Goal: Task Accomplishment & Management: Manage account settings

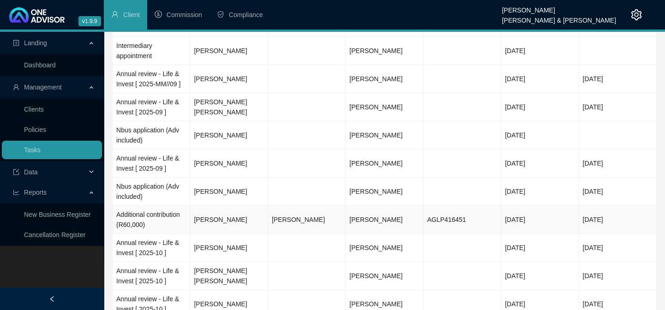
scroll to position [168, 0]
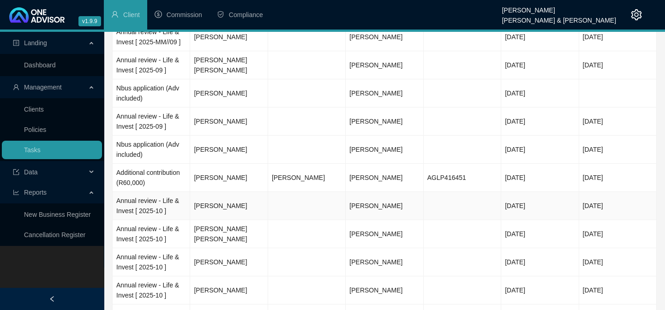
click at [226, 205] on td "[PERSON_NAME]" at bounding box center [229, 206] width 78 height 28
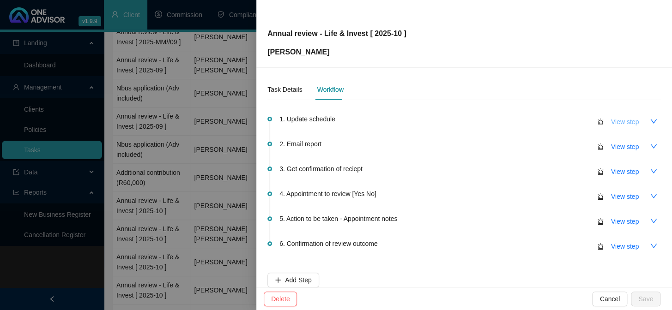
click at [626, 121] on span "View step" at bounding box center [625, 122] width 28 height 10
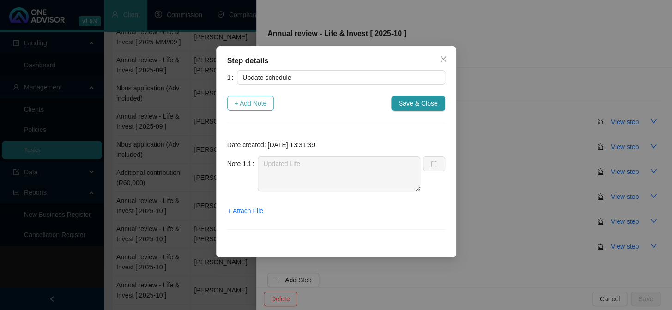
click at [254, 104] on span "+ Add Note" at bounding box center [251, 103] width 32 height 10
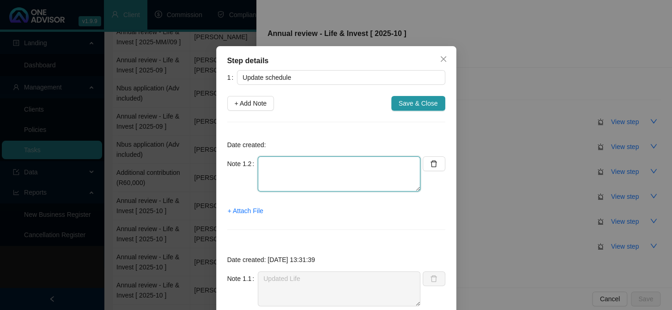
click at [312, 187] on textarea at bounding box center [339, 174] width 163 height 35
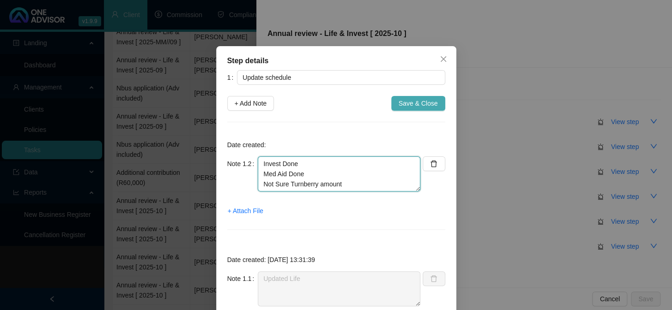
type textarea "Invest Done Med Aid Done Not Sure Turnberry amount"
click at [421, 105] on span "Save & Close" at bounding box center [418, 103] width 39 height 10
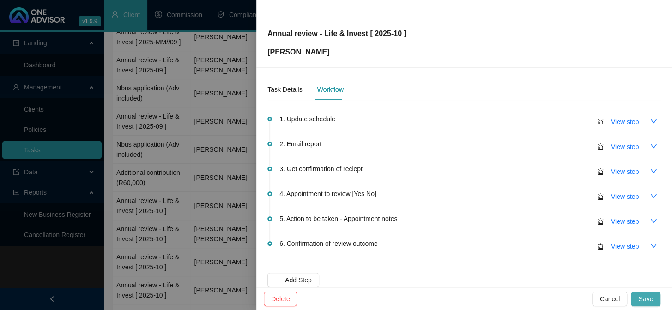
click at [643, 299] on span "Save" at bounding box center [645, 299] width 15 height 10
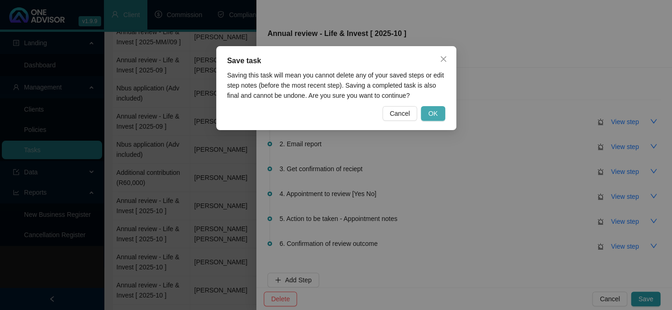
click at [429, 117] on span "OK" at bounding box center [432, 114] width 9 height 10
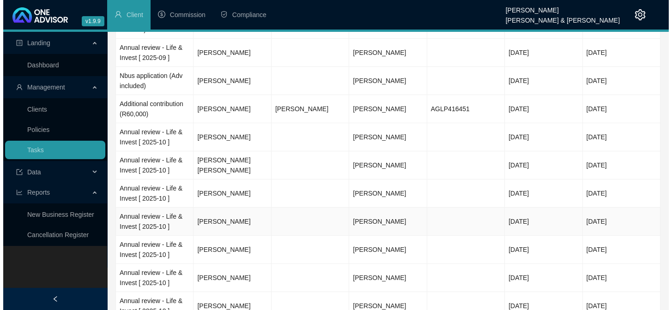
scroll to position [252, 0]
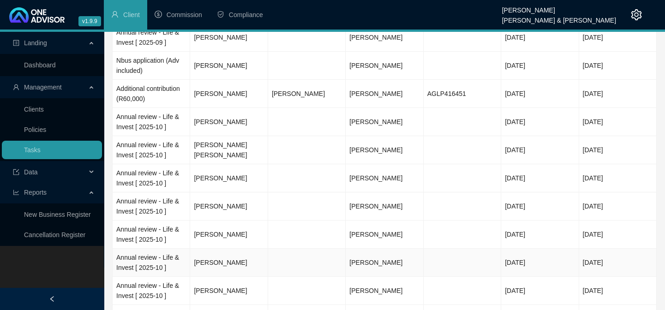
click at [226, 259] on td "[PERSON_NAME]" at bounding box center [229, 263] width 78 height 28
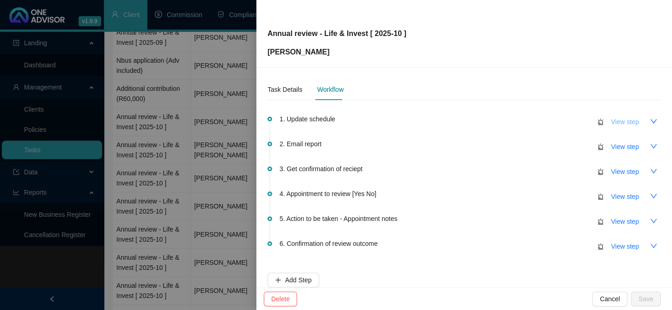
click at [616, 121] on span "View step" at bounding box center [625, 122] width 28 height 10
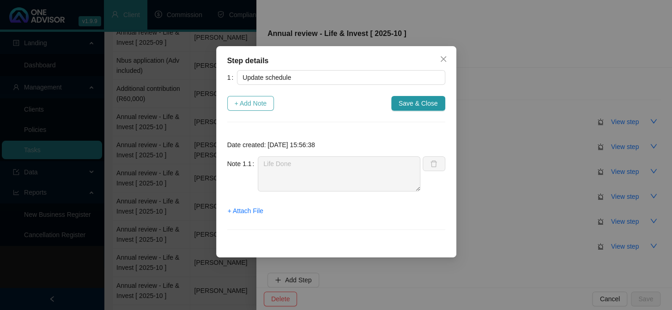
click at [262, 98] on span "+ Add Note" at bounding box center [251, 103] width 32 height 10
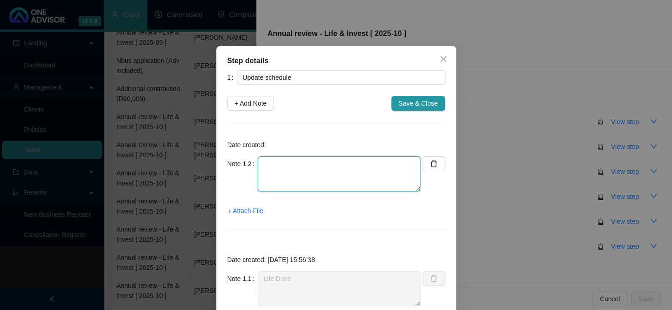
click at [308, 180] on textarea at bounding box center [339, 174] width 163 height 35
type textarea "Invest Done On [PERSON_NAME]'s Medaid"
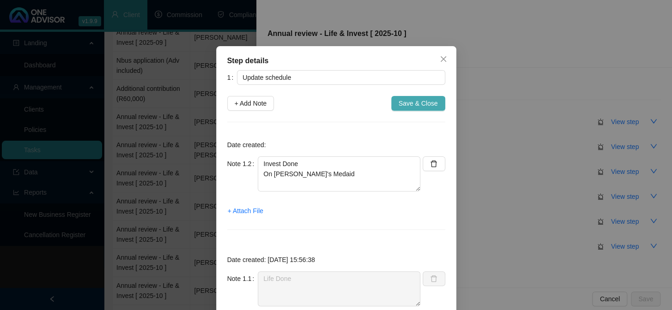
click at [406, 106] on span "Save & Close" at bounding box center [418, 103] width 39 height 10
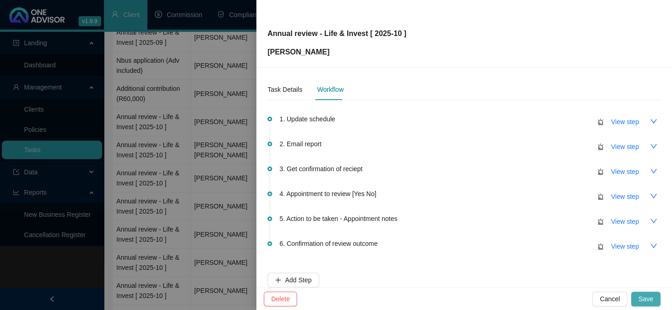
click at [643, 296] on span "Save" at bounding box center [645, 299] width 15 height 10
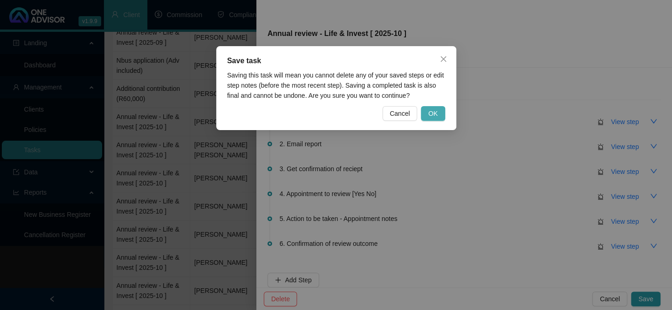
click at [434, 113] on span "OK" at bounding box center [432, 114] width 9 height 10
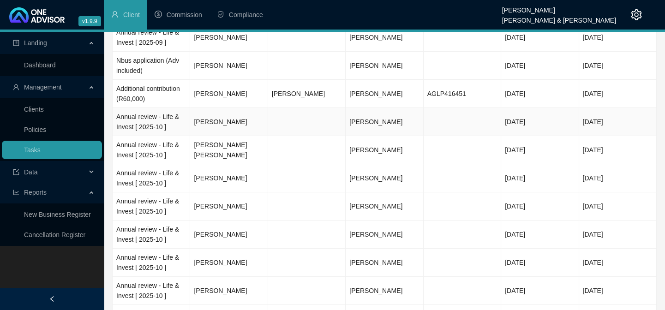
click at [230, 120] on td "[PERSON_NAME]" at bounding box center [229, 122] width 78 height 28
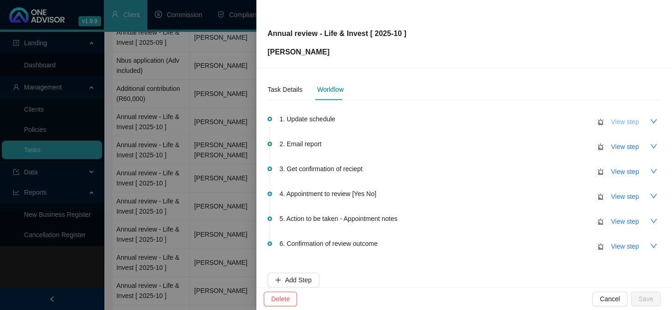
click at [616, 125] on span "View step" at bounding box center [625, 122] width 28 height 10
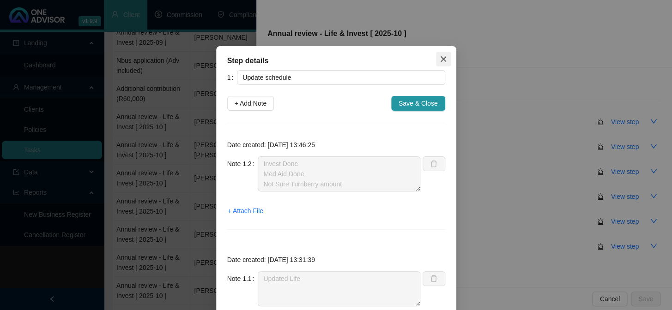
click at [442, 60] on icon "close" at bounding box center [443, 58] width 7 height 7
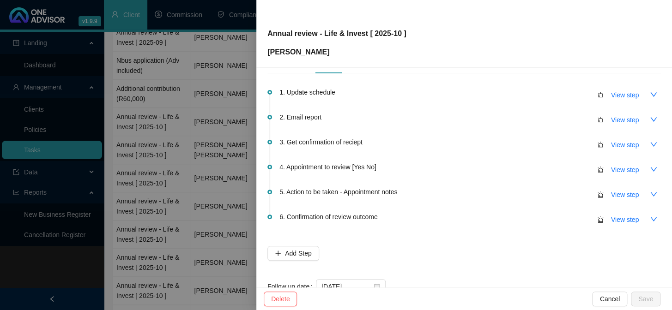
scroll to position [54, 0]
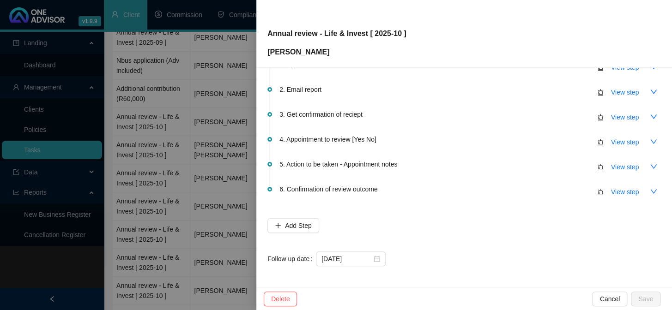
click at [442, 273] on div "1. Update schedule View step 2. Email report View step 3. Get confirmation of r…" at bounding box center [463, 165] width 393 height 224
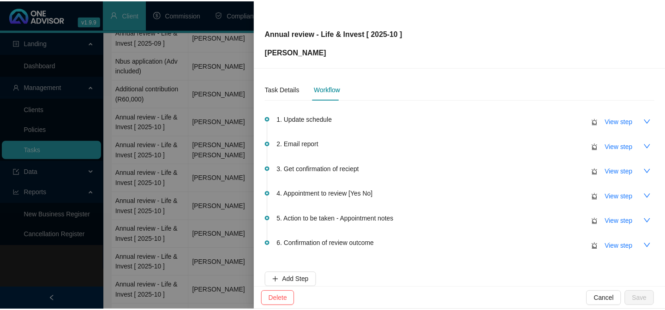
scroll to position [0, 0]
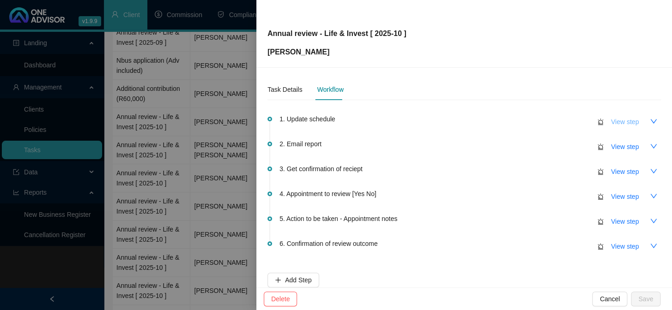
click at [620, 120] on span "View step" at bounding box center [625, 122] width 28 height 10
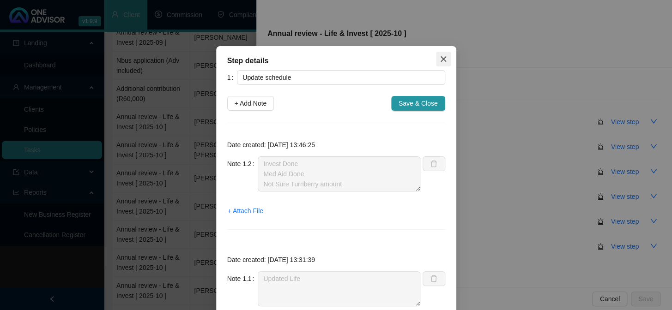
click at [436, 54] on button "Close" at bounding box center [443, 59] width 15 height 15
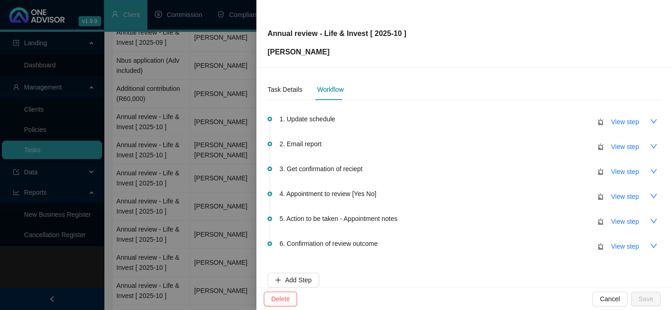
click at [168, 267] on div at bounding box center [336, 155] width 672 height 310
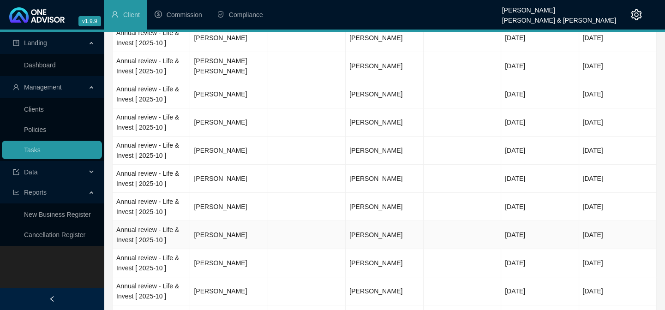
scroll to position [378, 0]
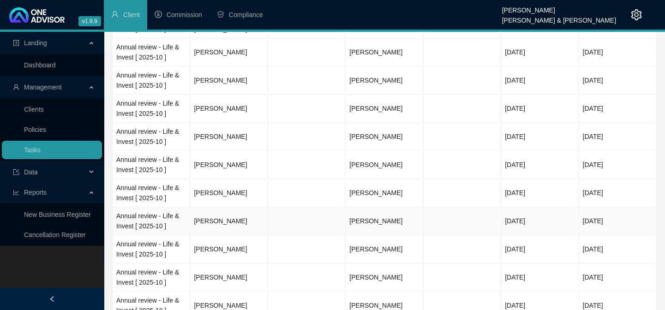
click at [223, 223] on td "[PERSON_NAME]" at bounding box center [229, 221] width 78 height 28
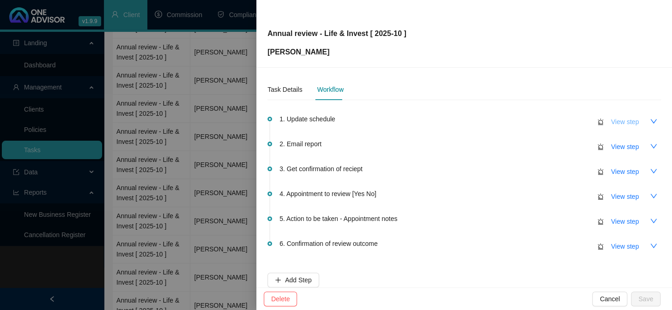
click at [624, 123] on span "View step" at bounding box center [625, 122] width 28 height 10
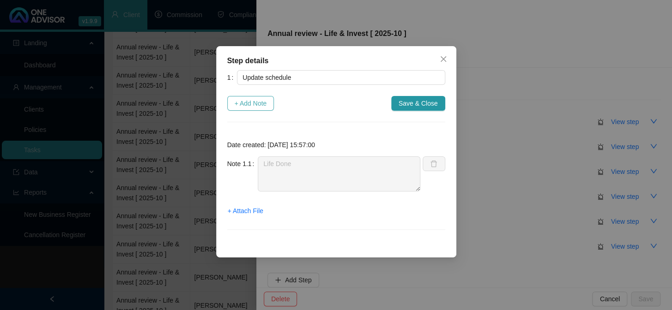
click at [239, 99] on span "+ Add Note" at bounding box center [251, 103] width 32 height 10
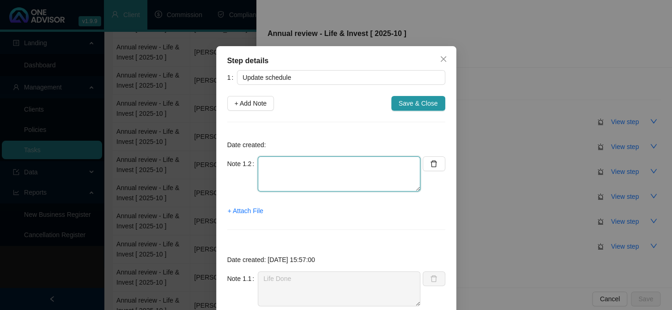
click at [284, 163] on textarea at bounding box center [339, 174] width 163 height 35
type textarea "No Invest Med Aid done No Ambledown"
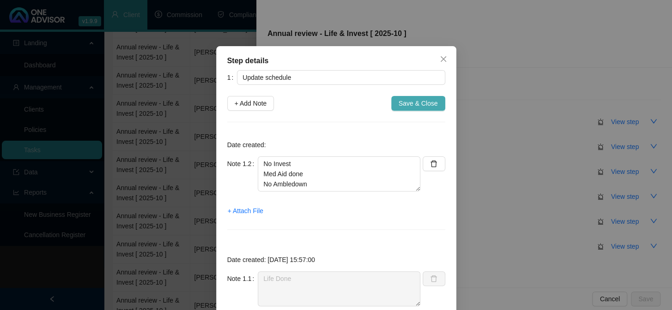
click at [421, 103] on span "Save & Close" at bounding box center [418, 103] width 39 height 10
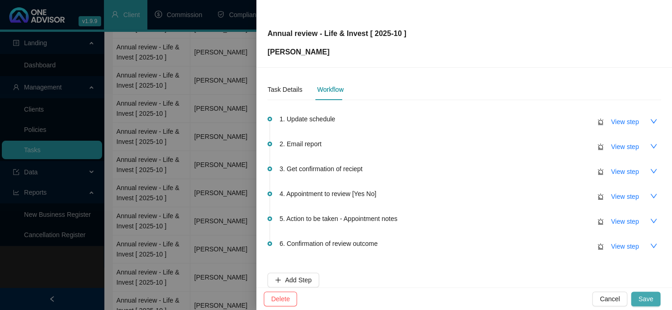
click at [644, 302] on span "Save" at bounding box center [645, 299] width 15 height 10
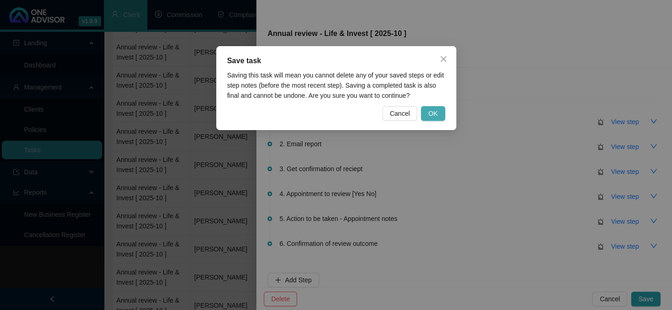
click at [430, 117] on span "OK" at bounding box center [432, 114] width 9 height 10
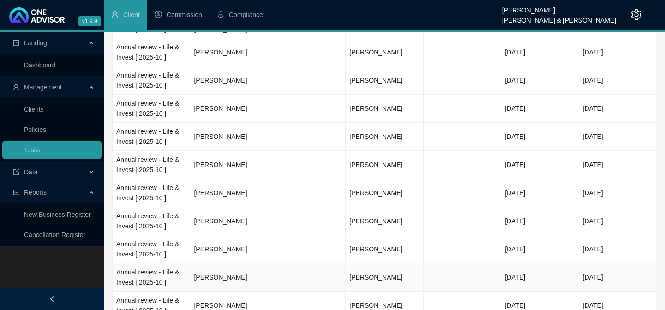
click at [226, 278] on td "[PERSON_NAME]" at bounding box center [229, 278] width 78 height 28
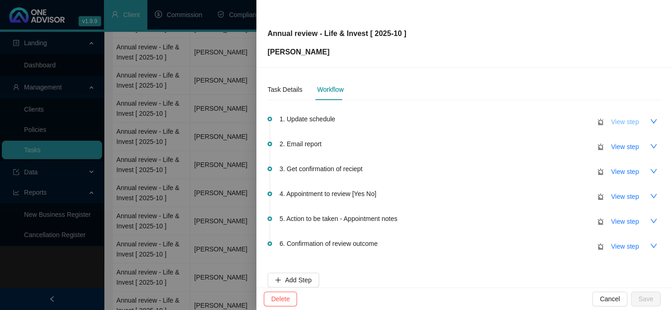
click at [615, 121] on span "View step" at bounding box center [625, 122] width 28 height 10
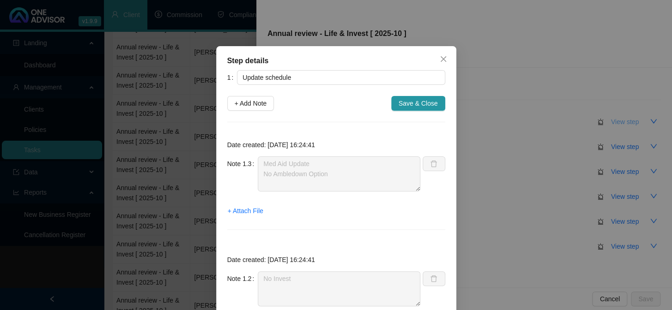
click at [615, 121] on div "Step details 1 Update schedule + Add Note Save & Close Date created: [DATE] 16:…" at bounding box center [336, 155] width 672 height 310
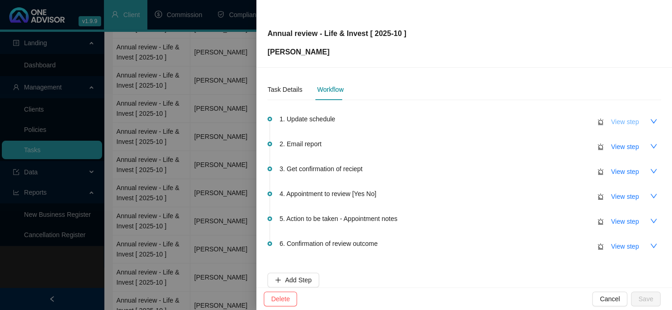
click at [615, 121] on span "View step" at bounding box center [625, 122] width 28 height 10
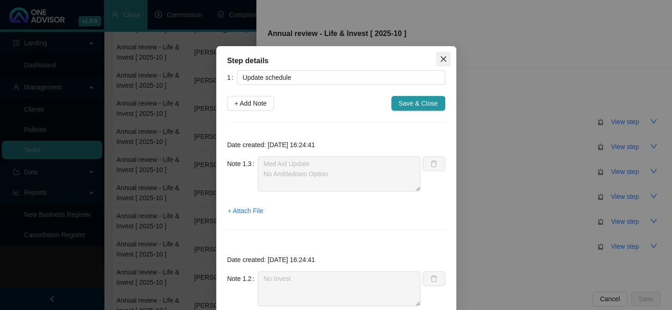
click at [440, 62] on icon "close" at bounding box center [443, 58] width 7 height 7
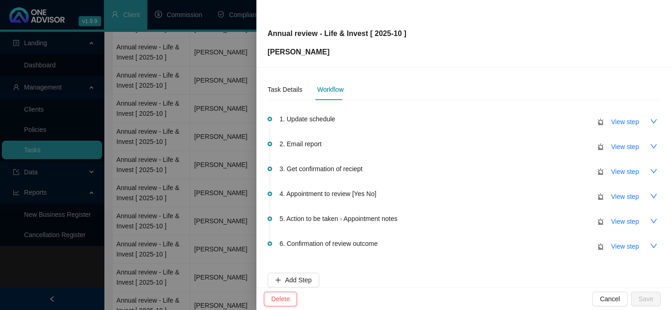
click at [158, 242] on div at bounding box center [336, 155] width 672 height 310
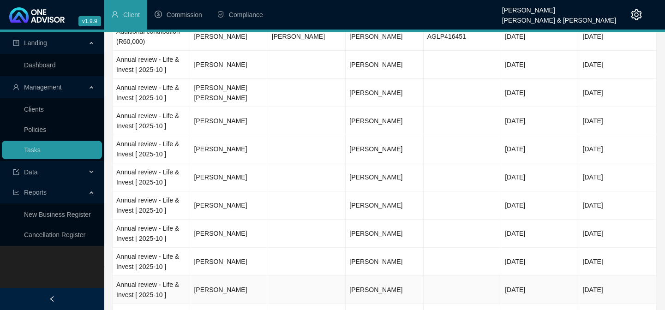
scroll to position [294, 0]
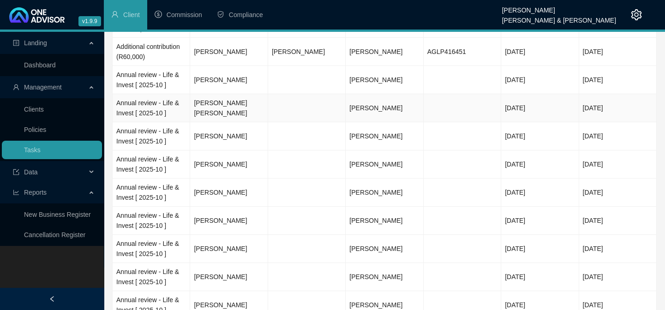
click at [221, 111] on td "[PERSON_NAME] [PERSON_NAME]" at bounding box center [229, 108] width 78 height 28
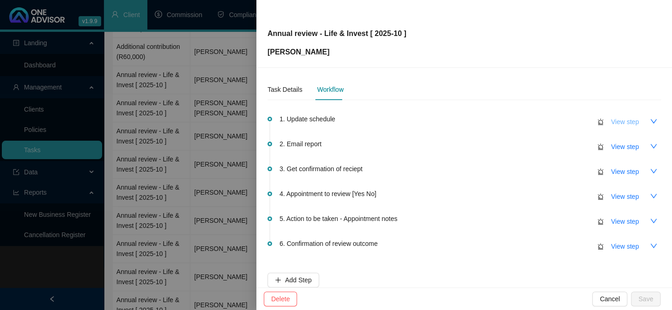
click at [623, 120] on span "View step" at bounding box center [625, 122] width 28 height 10
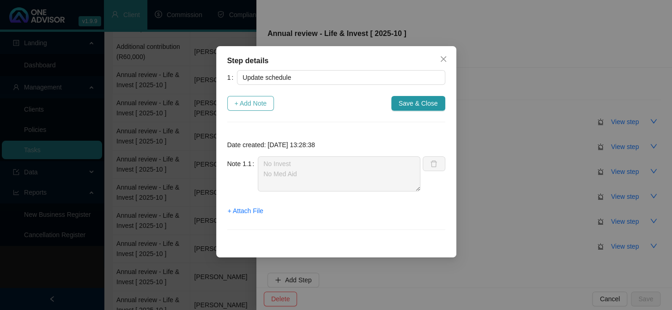
click at [260, 103] on span "+ Add Note" at bounding box center [251, 103] width 32 height 10
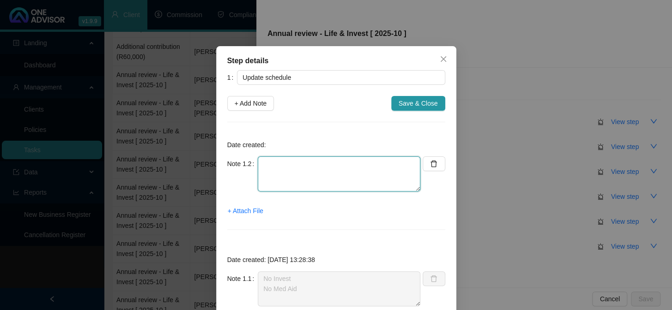
click at [315, 185] on textarea at bounding box center [339, 174] width 163 height 35
type textarea "No Invest No MedAid"
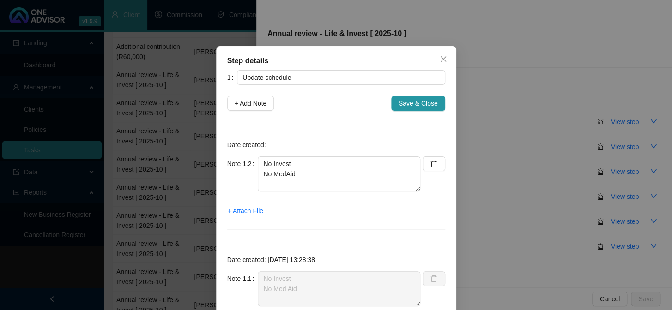
click at [411, 90] on div "1 Update schedule + Add Note Save & Close Date created: Note 1.2 No Invest No M…" at bounding box center [336, 213] width 218 height 286
click at [404, 102] on span "Save & Close" at bounding box center [418, 103] width 39 height 10
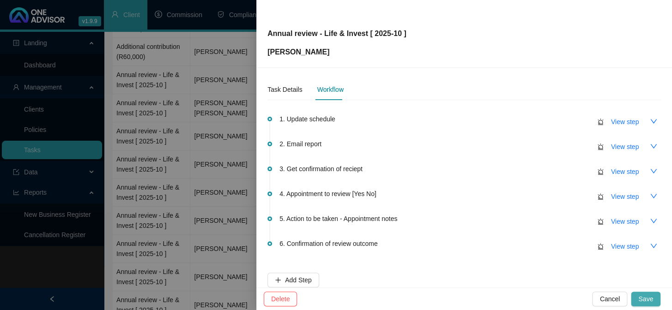
click at [646, 303] on span "Save" at bounding box center [645, 299] width 15 height 10
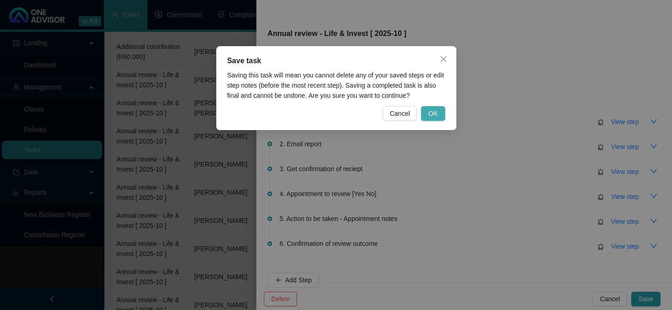
click at [432, 112] on span "OK" at bounding box center [432, 114] width 9 height 10
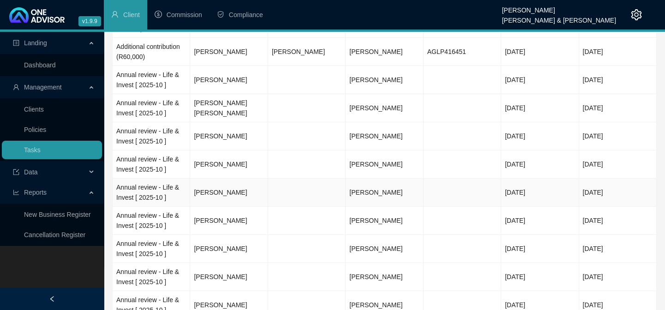
click at [212, 192] on td "[PERSON_NAME]" at bounding box center [229, 193] width 78 height 28
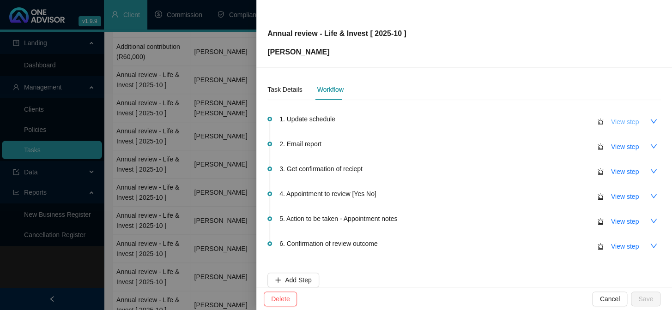
click at [613, 119] on span "View step" at bounding box center [625, 122] width 28 height 10
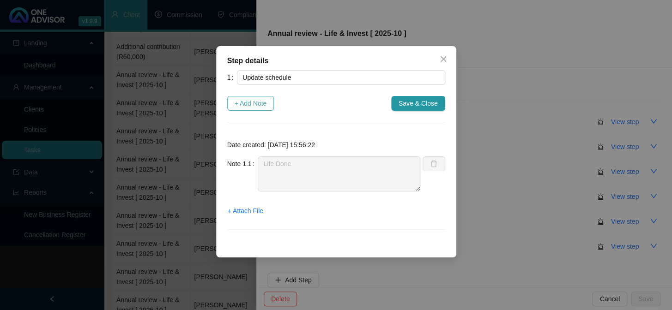
click at [245, 105] on span "+ Add Note" at bounding box center [251, 103] width 32 height 10
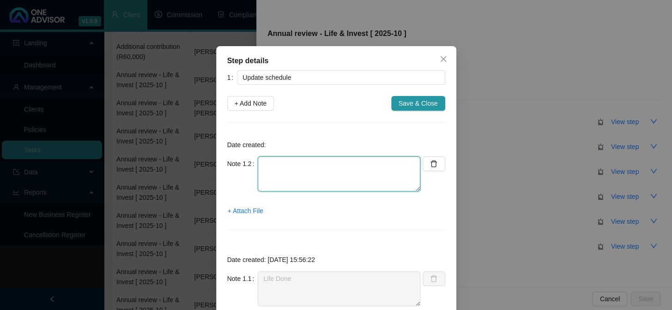
click at [278, 171] on textarea at bounding box center [339, 174] width 163 height 35
type textarea "no Invest Med Aid done"
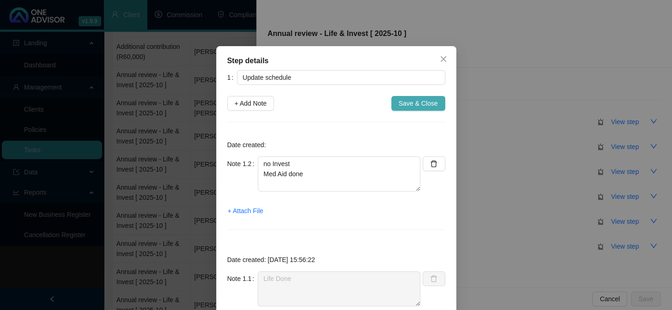
click at [418, 98] on span "Save & Close" at bounding box center [418, 103] width 39 height 10
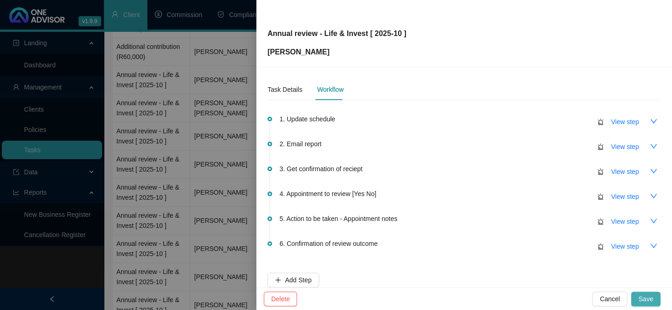
click at [651, 295] on span "Save" at bounding box center [645, 299] width 15 height 10
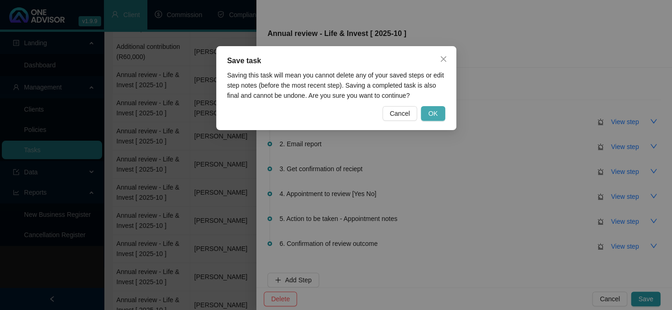
click at [429, 106] on div "Save task Saving this task will mean you cannot delete any of your saved steps …" at bounding box center [336, 88] width 240 height 84
click at [429, 106] on button "OK" at bounding box center [433, 113] width 24 height 15
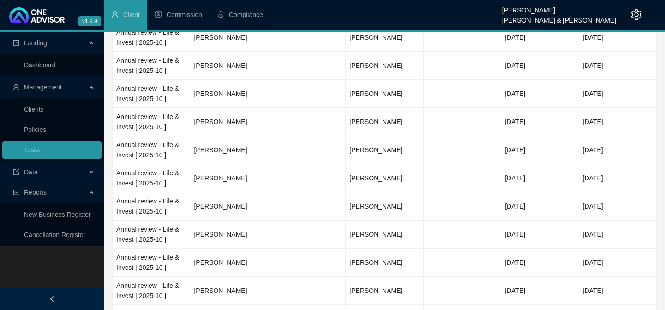
scroll to position [378, 0]
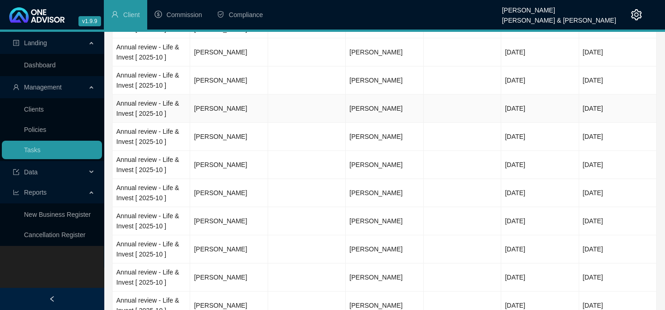
click at [220, 102] on td "[PERSON_NAME]" at bounding box center [229, 109] width 78 height 28
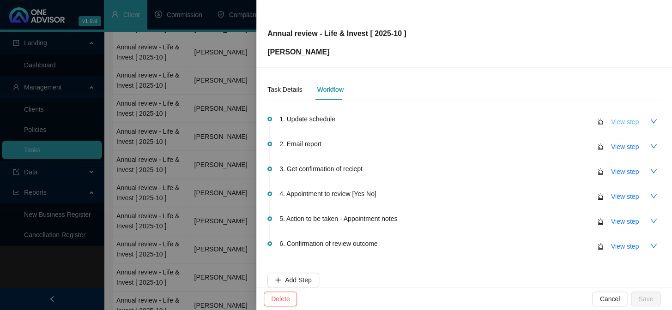
click at [613, 123] on span "View step" at bounding box center [625, 122] width 28 height 10
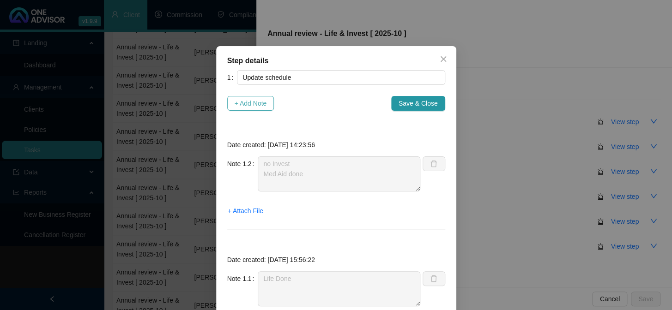
click at [257, 99] on span "+ Add Note" at bounding box center [251, 103] width 32 height 10
type textarea "no Invest Med Aid done"
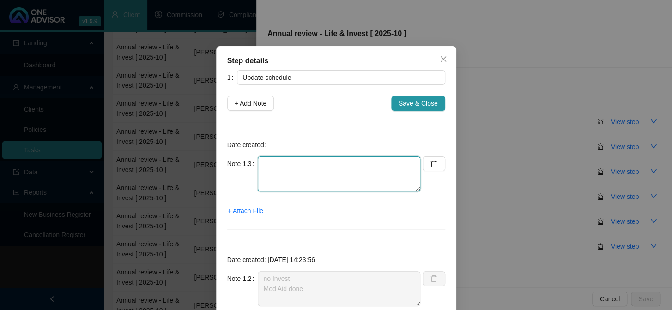
click at [302, 177] on textarea at bounding box center [339, 174] width 163 height 35
type textarea "no Incentive ANY State No Healthsaver"
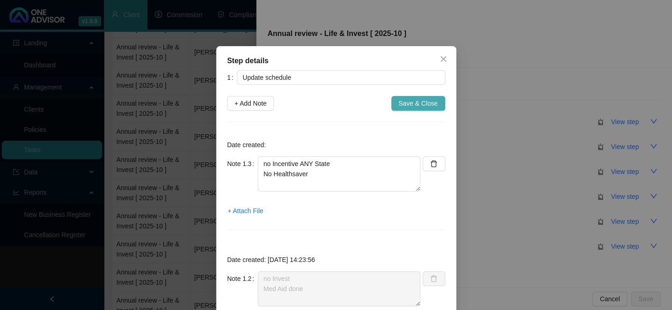
click at [412, 105] on span "Save & Close" at bounding box center [418, 103] width 39 height 10
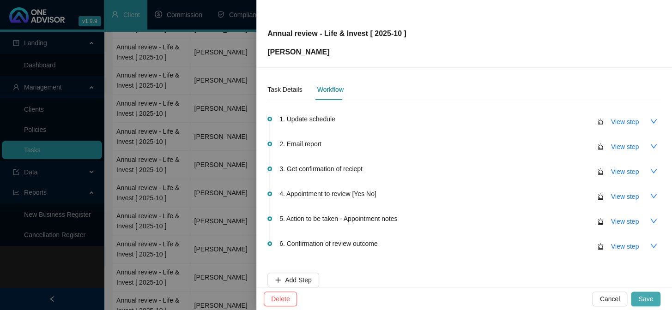
click at [637, 300] on button "Save" at bounding box center [646, 299] width 30 height 15
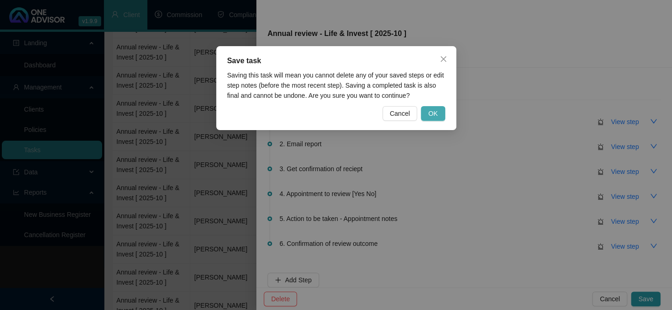
click at [430, 110] on span "OK" at bounding box center [432, 114] width 9 height 10
